Goal: Information Seeking & Learning: Learn about a topic

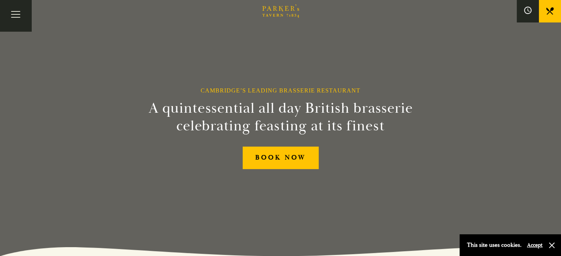
click at [0, 0] on link "Menus" at bounding box center [0, 0] width 0 height 0
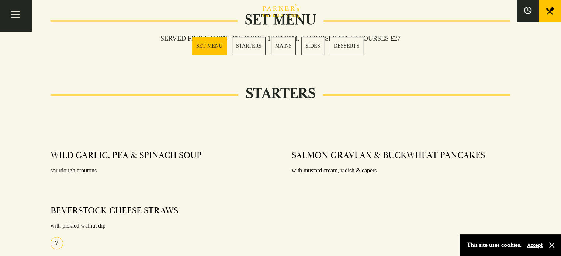
scroll to position [270, 0]
click at [291, 46] on link "MAINS" at bounding box center [283, 46] width 25 height 18
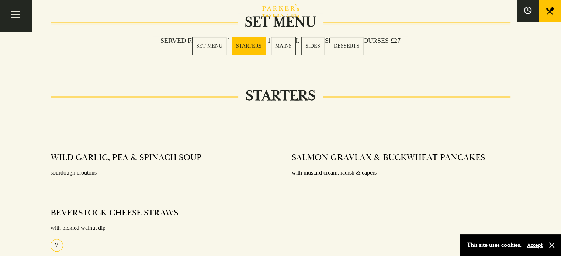
scroll to position [270, 0]
